Goal: Information Seeking & Learning: Learn about a topic

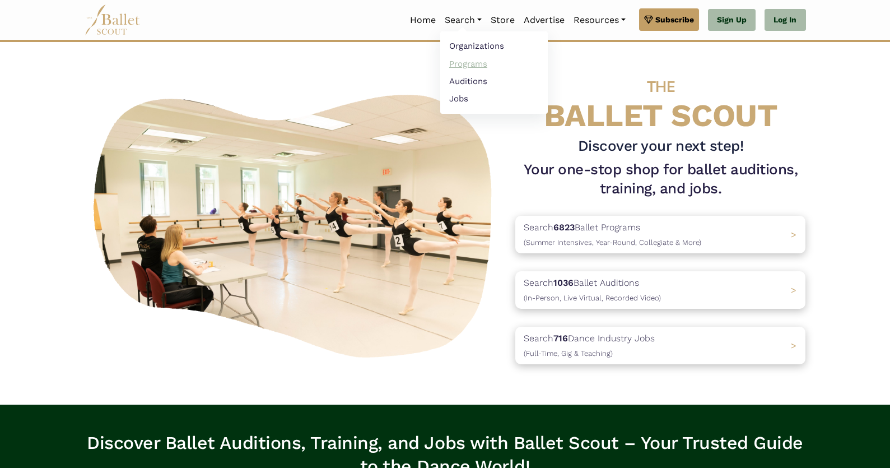
click at [462, 65] on link "Programs" at bounding box center [494, 63] width 108 height 17
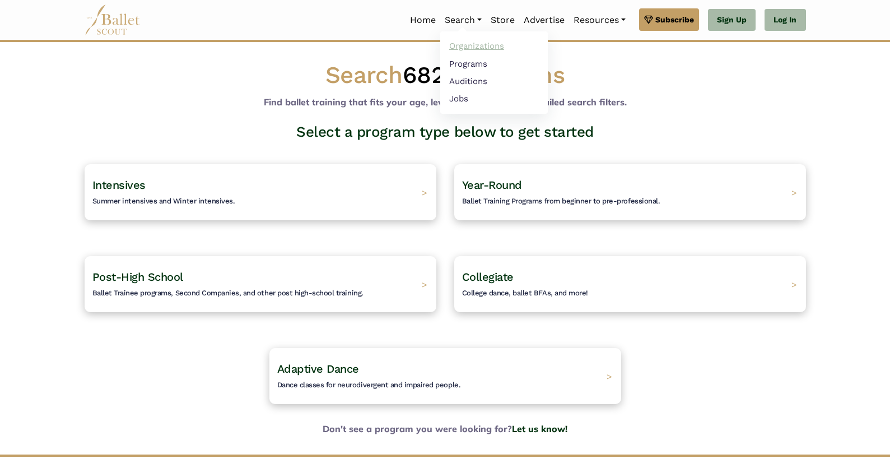
click at [460, 49] on link "Organizations" at bounding box center [494, 46] width 108 height 17
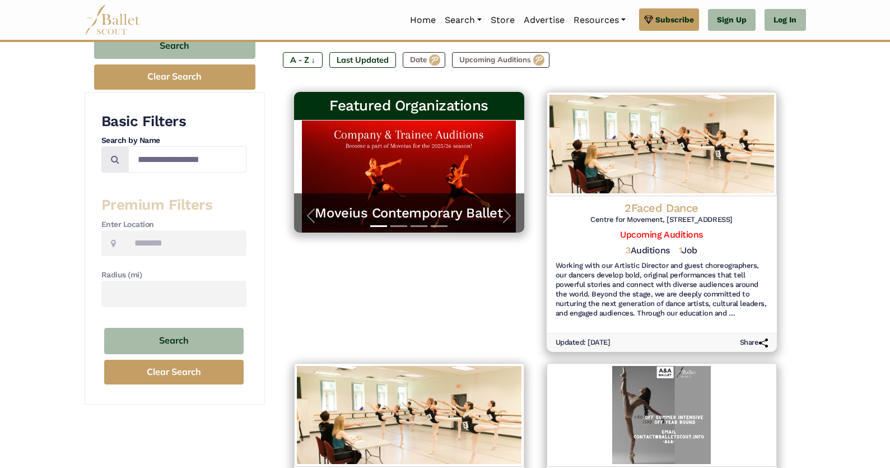
scroll to position [137, 0]
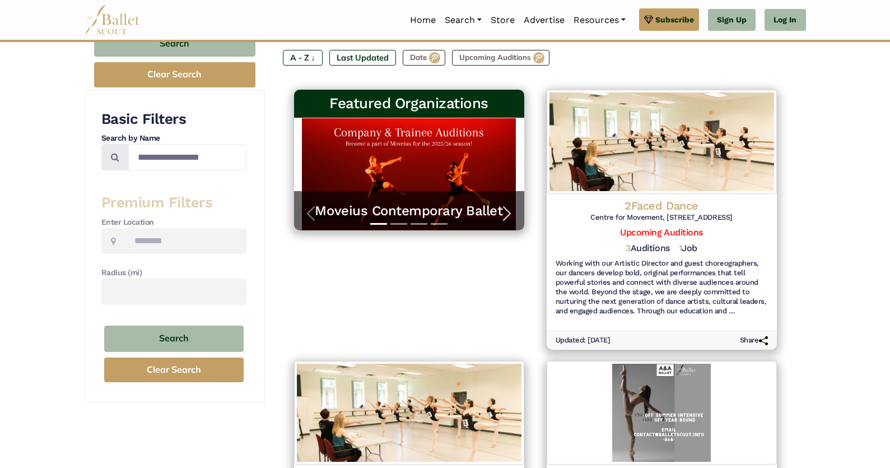
click at [505, 212] on span "button" at bounding box center [507, 213] width 18 height 18
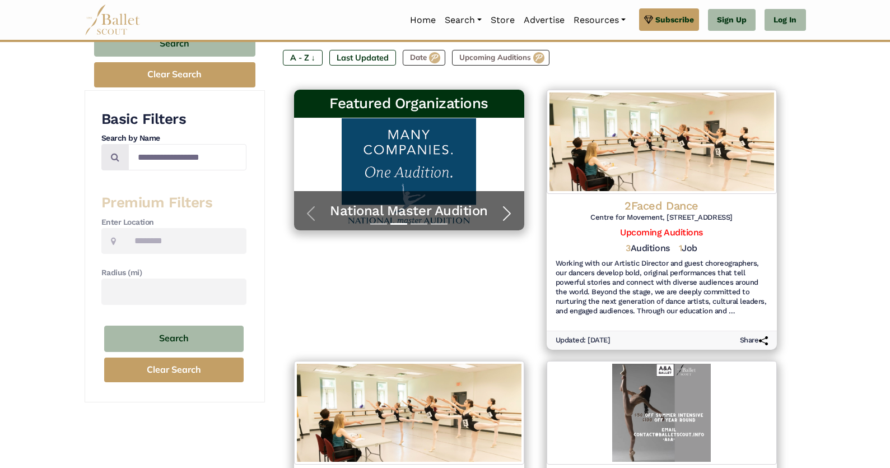
click at [505, 212] on span "button" at bounding box center [507, 213] width 18 height 18
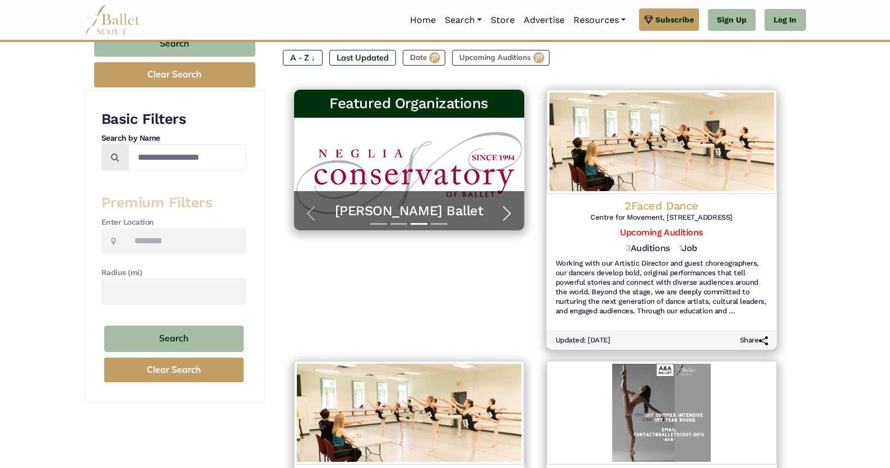
click at [505, 212] on span "button" at bounding box center [507, 213] width 18 height 18
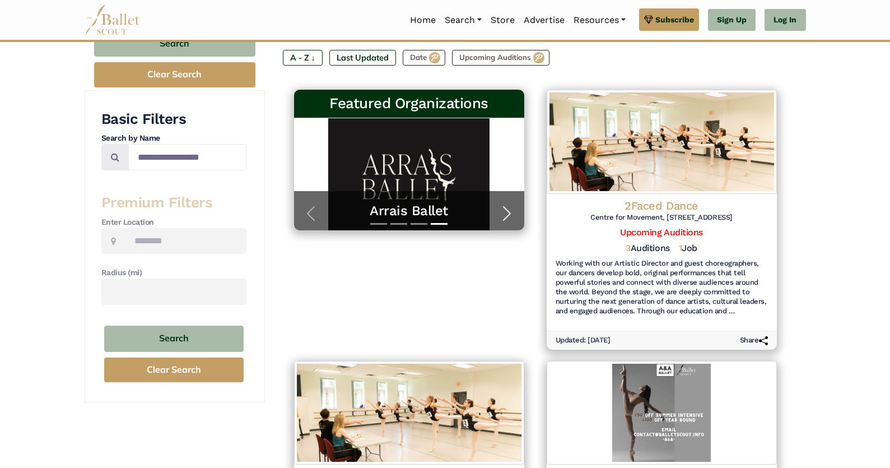
click at [505, 212] on span "button" at bounding box center [507, 213] width 18 height 18
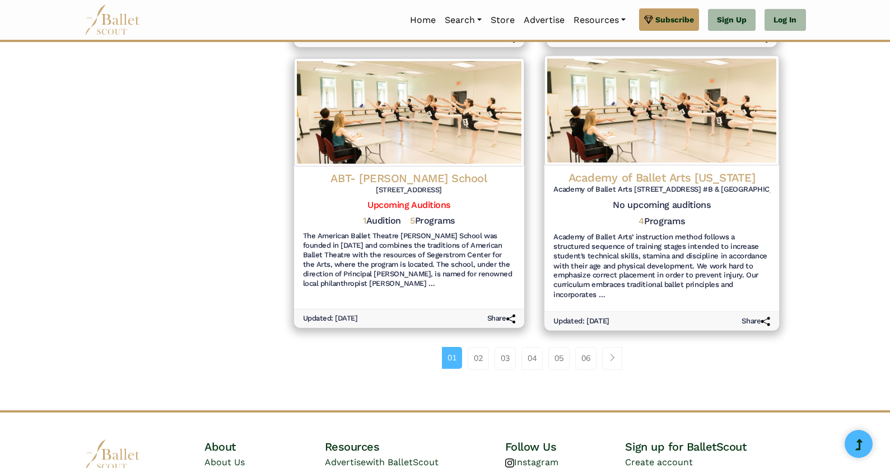
scroll to position [1264, 0]
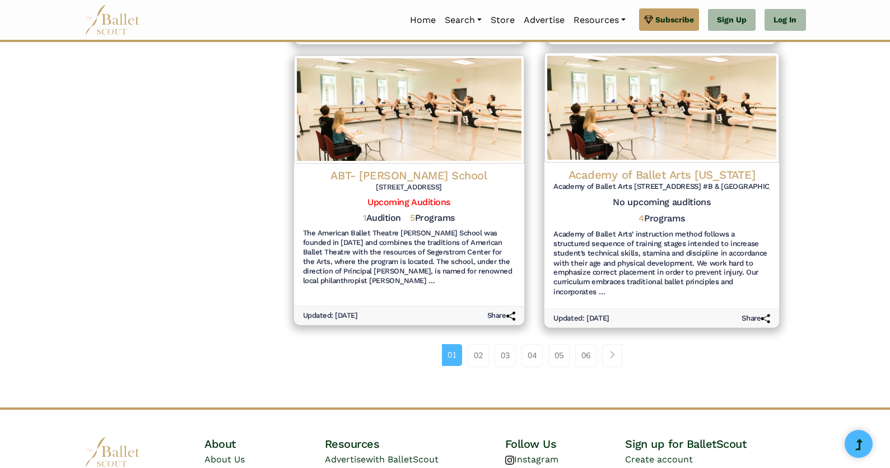
click at [620, 213] on div "4 Programs" at bounding box center [661, 221] width 217 height 16
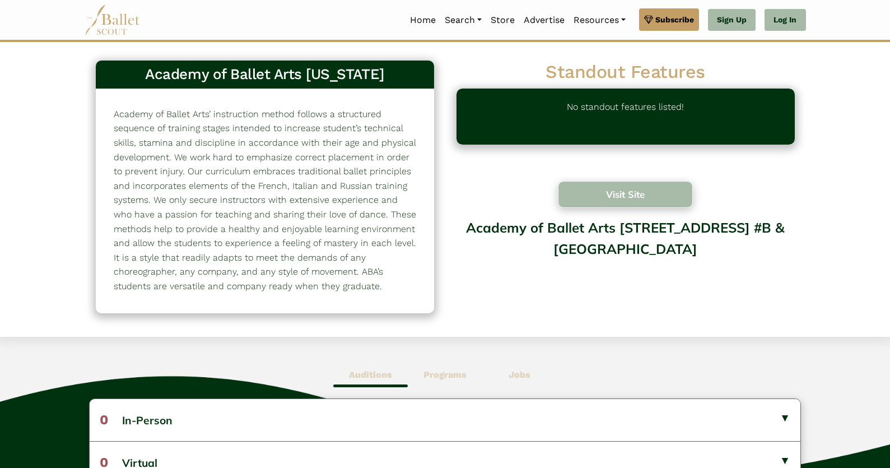
click at [632, 202] on button "Visit Site" at bounding box center [626, 194] width 136 height 27
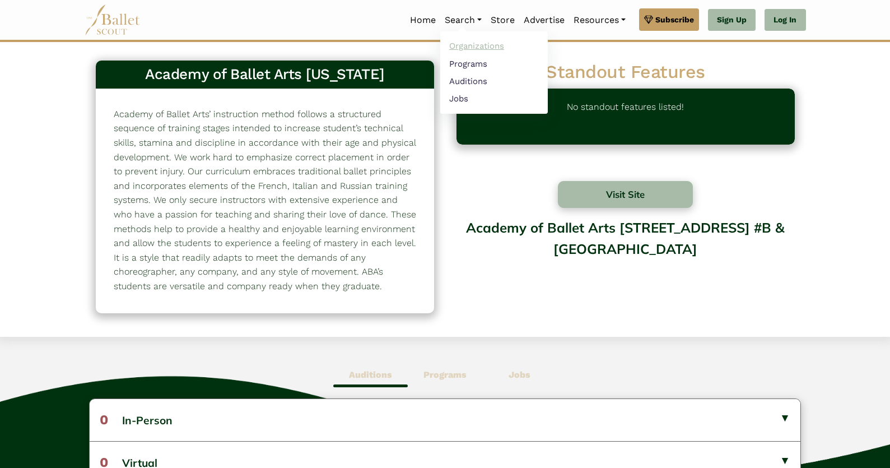
click at [457, 45] on link "Organizations" at bounding box center [494, 46] width 108 height 17
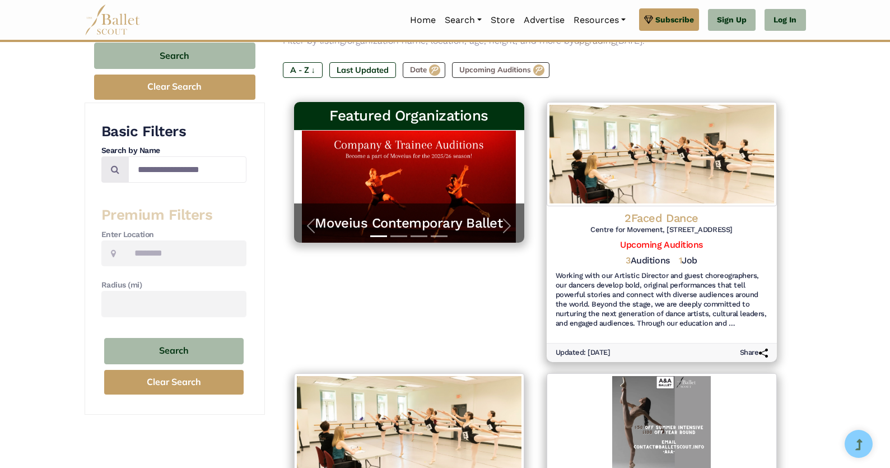
scroll to position [117, 0]
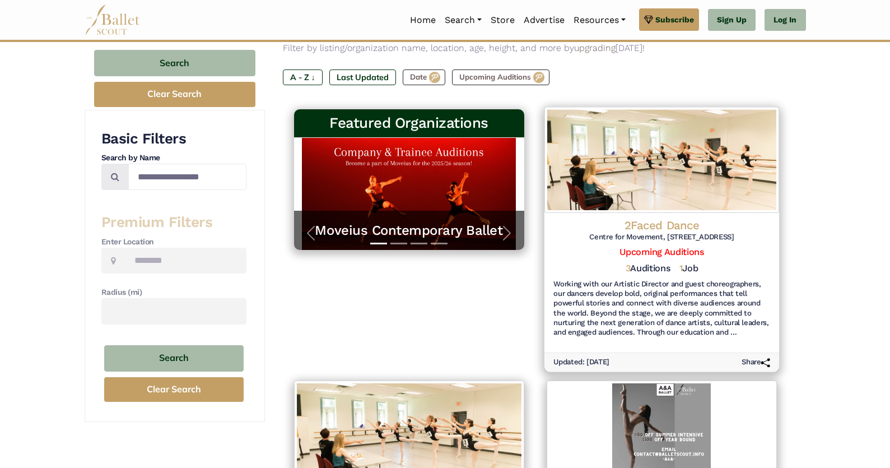
click at [675, 224] on h4 "2Faced Dance" at bounding box center [661, 224] width 217 height 15
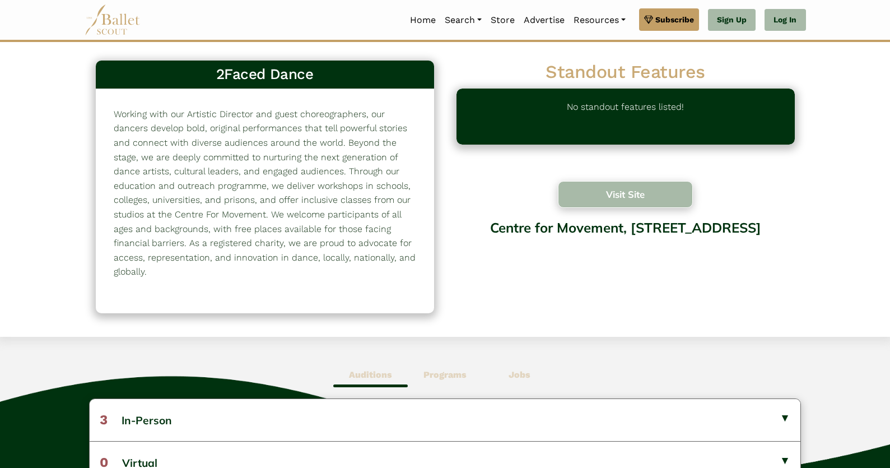
click at [633, 199] on button "Visit Site" at bounding box center [626, 194] width 136 height 27
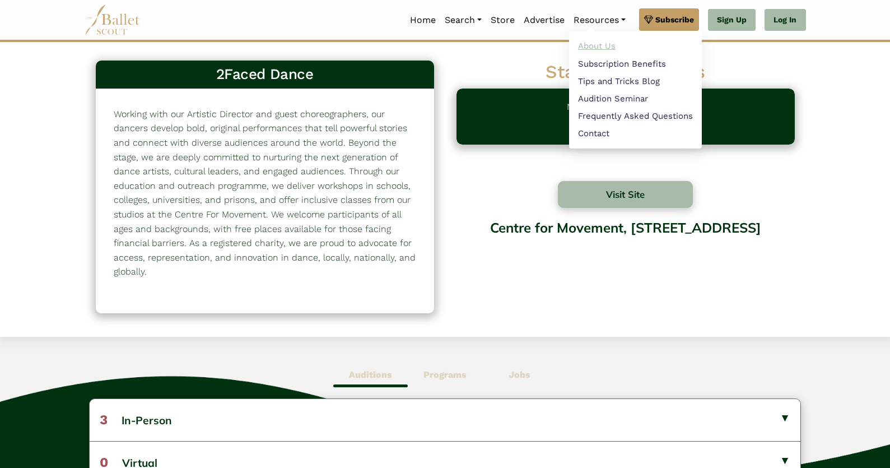
click at [600, 48] on link "About Us" at bounding box center [635, 46] width 133 height 17
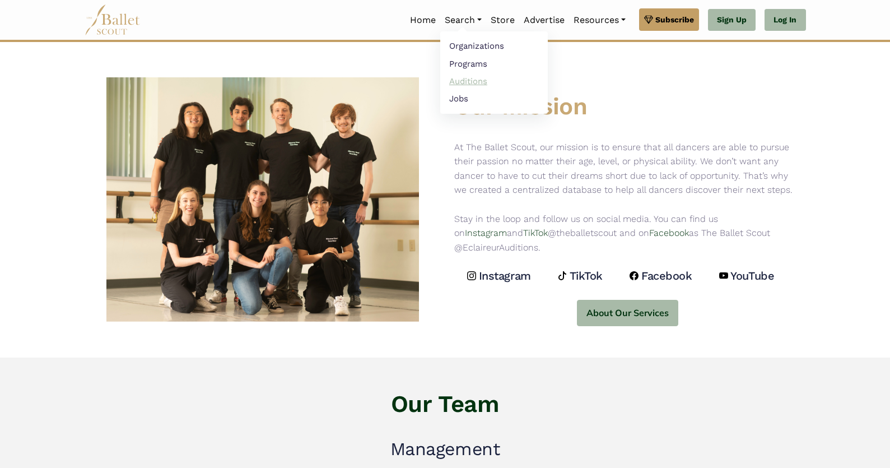
click at [449, 78] on link "Auditions" at bounding box center [494, 80] width 108 height 17
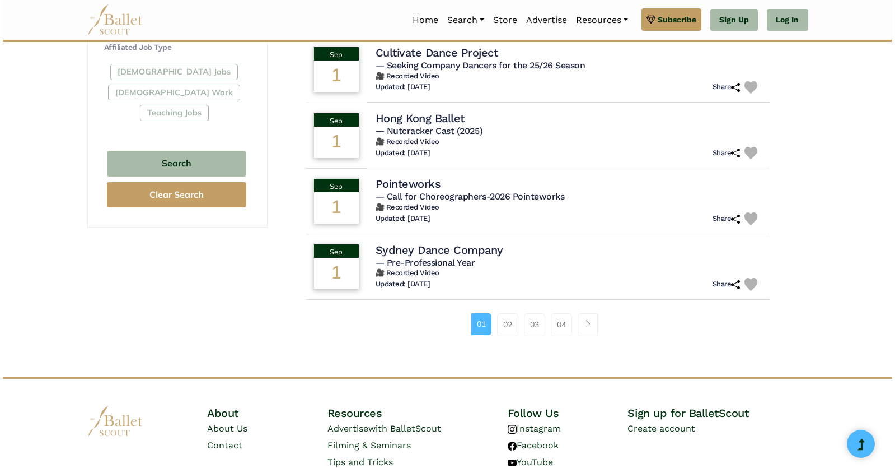
scroll to position [694, 0]
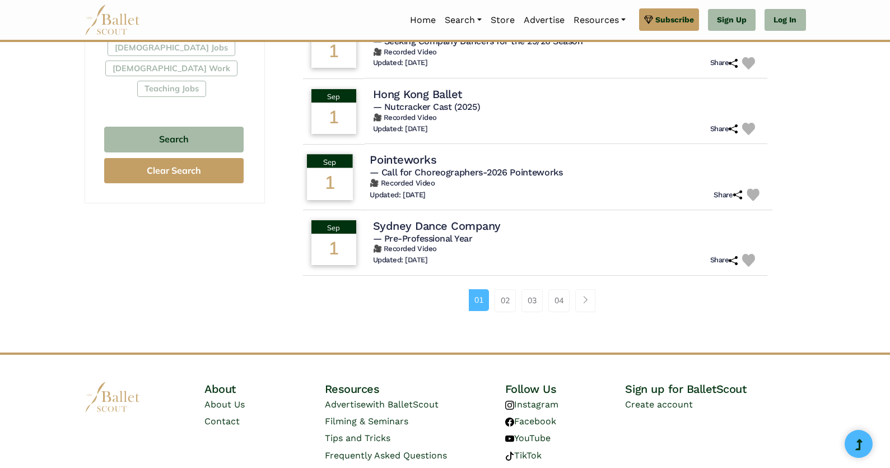
click at [401, 159] on h4 "Pointeworks" at bounding box center [403, 159] width 67 height 15
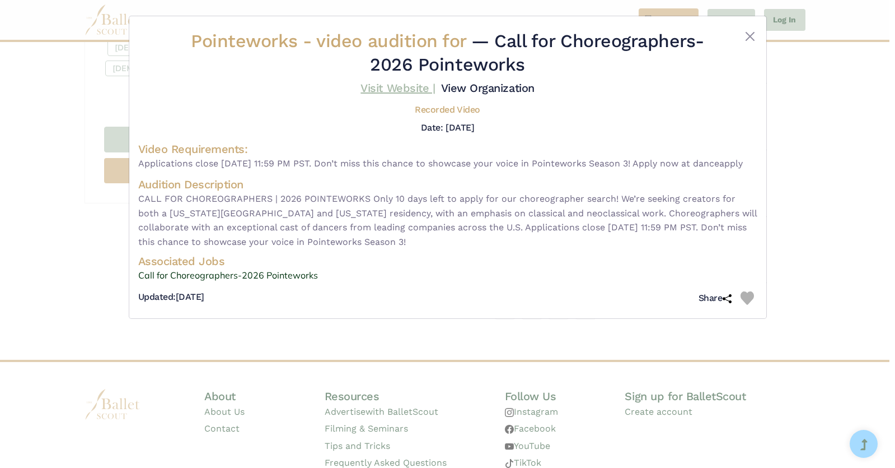
click at [400, 88] on link "Visit Website |" at bounding box center [398, 87] width 74 height 13
click at [442, 110] on h5 "Recorded Video" at bounding box center [447, 110] width 65 height 12
click at [474, 110] on h5 "Recorded Video" at bounding box center [447, 110] width 65 height 12
click at [476, 87] on link "View Organization" at bounding box center [488, 87] width 94 height 13
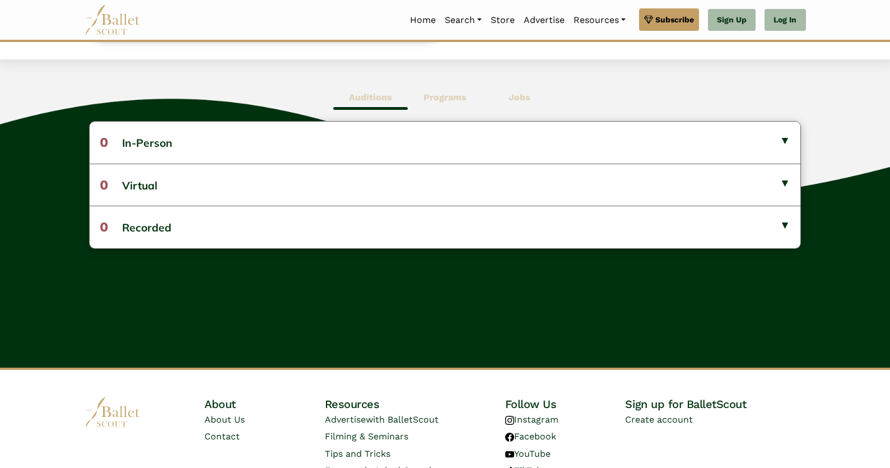
scroll to position [11, 0]
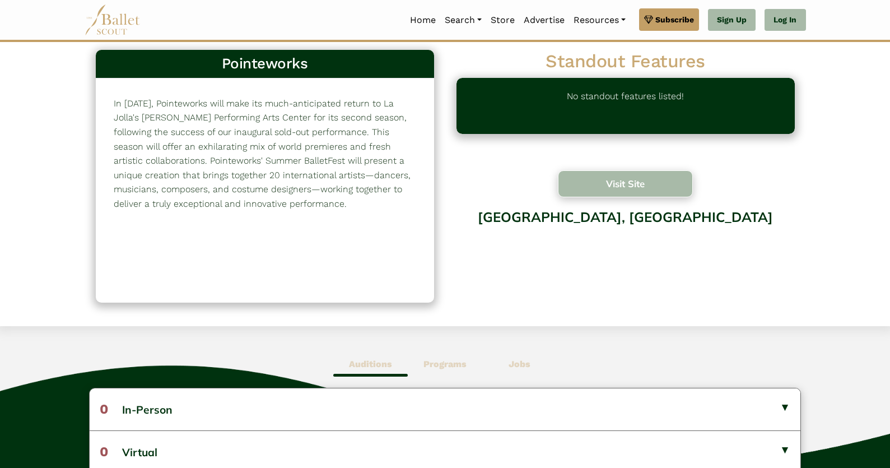
click at [610, 186] on button "Visit Site" at bounding box center [626, 183] width 136 height 27
